Goal: Information Seeking & Learning: Learn about a topic

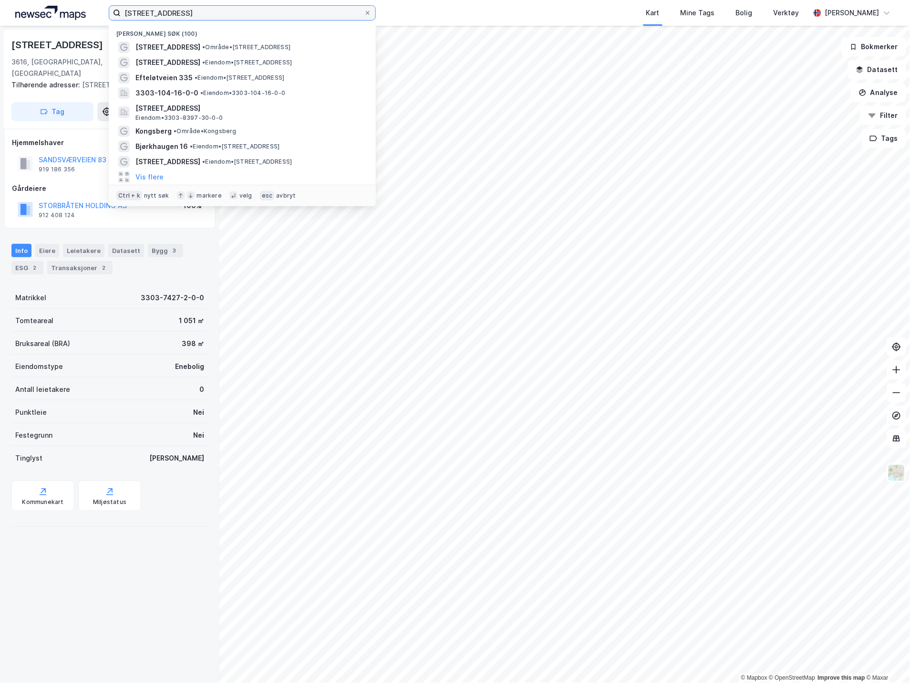
drag, startPoint x: 212, startPoint y: 12, endPoint x: 0, endPoint y: 3, distance: 212.0
click at [1, 5] on div "[STREET_ADDRESS] Nylige søk (100) [STREET_ADDRESS] • Område • [STREET_ADDRESS] …" at bounding box center [455, 13] width 910 height 26
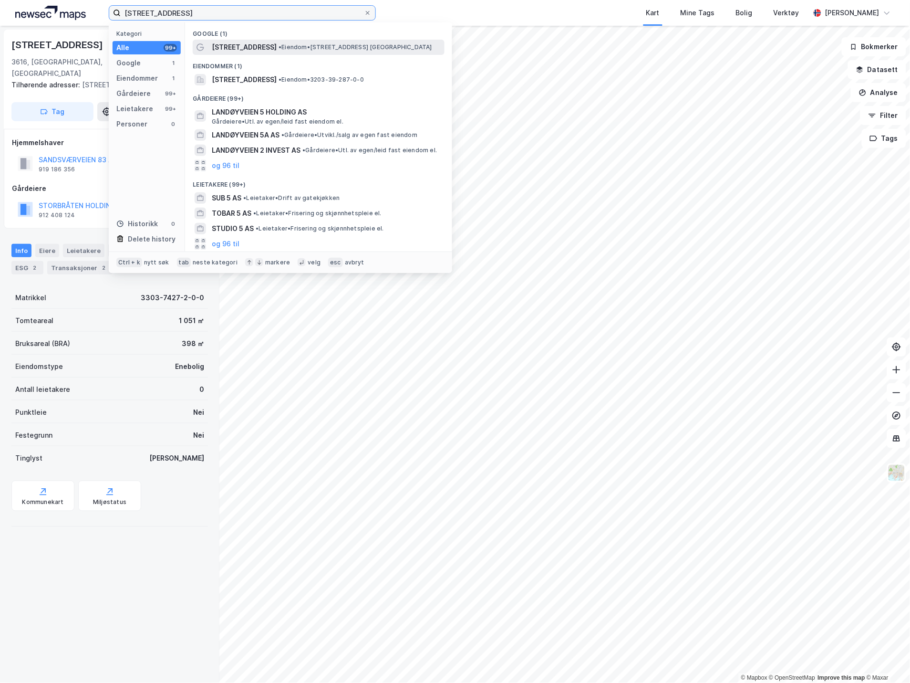
type input "[STREET_ADDRESS]"
click at [256, 40] on div "[STREET_ADDRESS] • Eiendom • [STREET_ADDRESS] [GEOGRAPHIC_DATA]" at bounding box center [319, 47] width 252 height 15
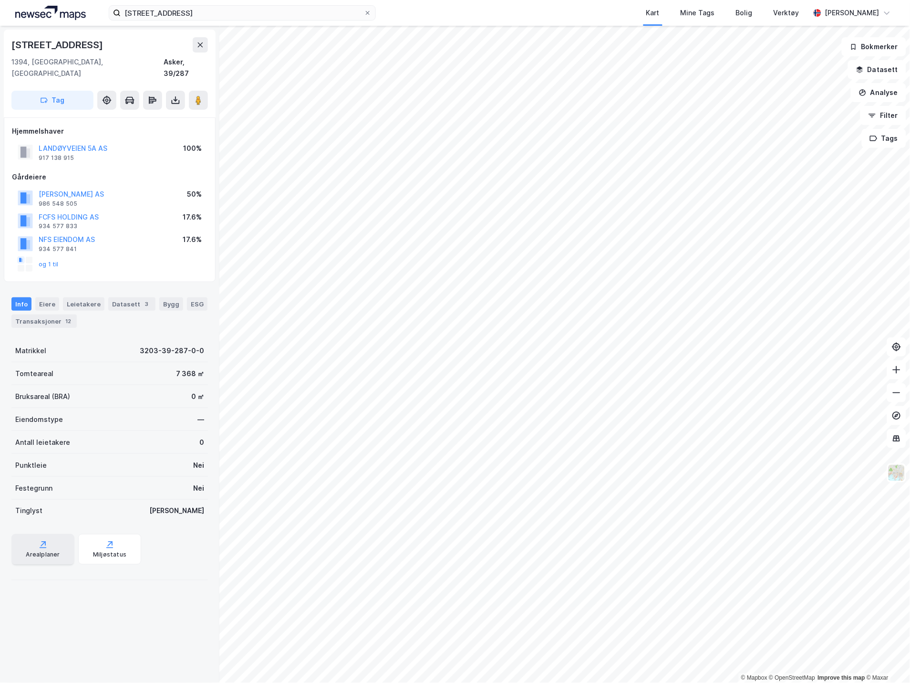
click at [53, 551] on div "Arealplaner" at bounding box center [43, 555] width 34 height 8
